Goal: Task Accomplishment & Management: Manage account settings

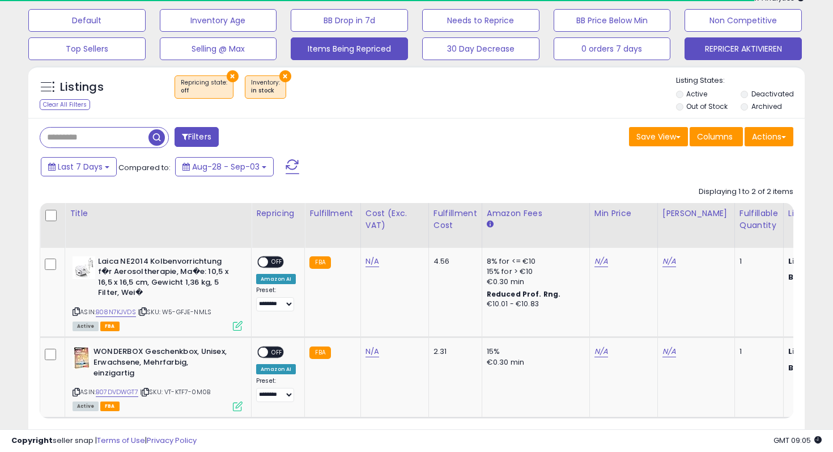
scroll to position [128, 0]
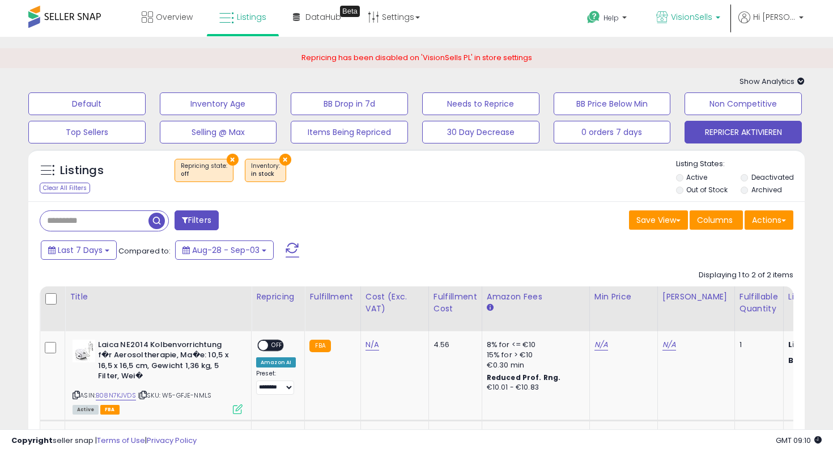
click at [699, 15] on span "VisionSells" at bounding box center [691, 16] width 41 height 11
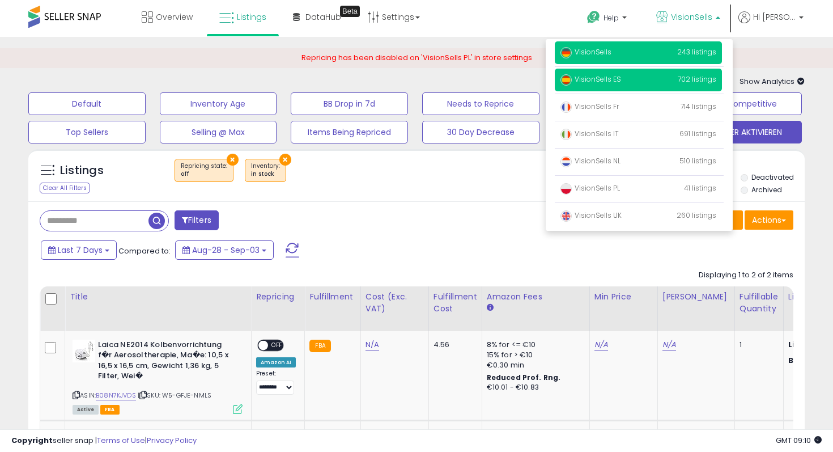
click at [636, 76] on p "VisionSells ES 702 listings" at bounding box center [638, 80] width 167 height 23
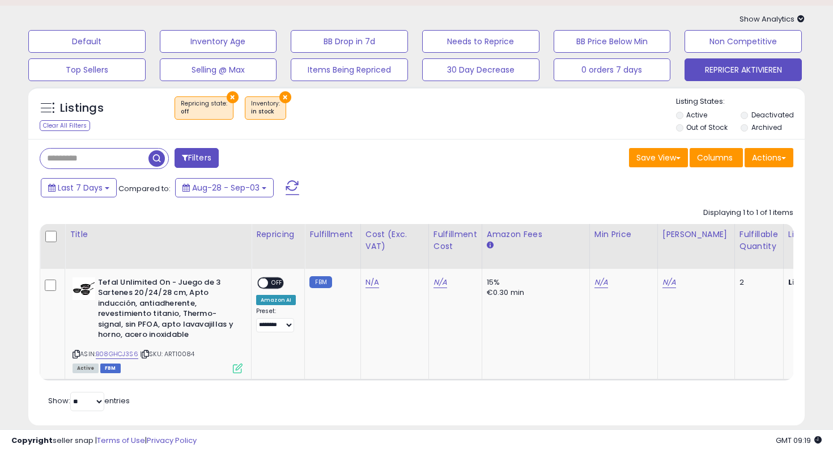
scroll to position [79, 0]
